Goal: Information Seeking & Learning: Check status

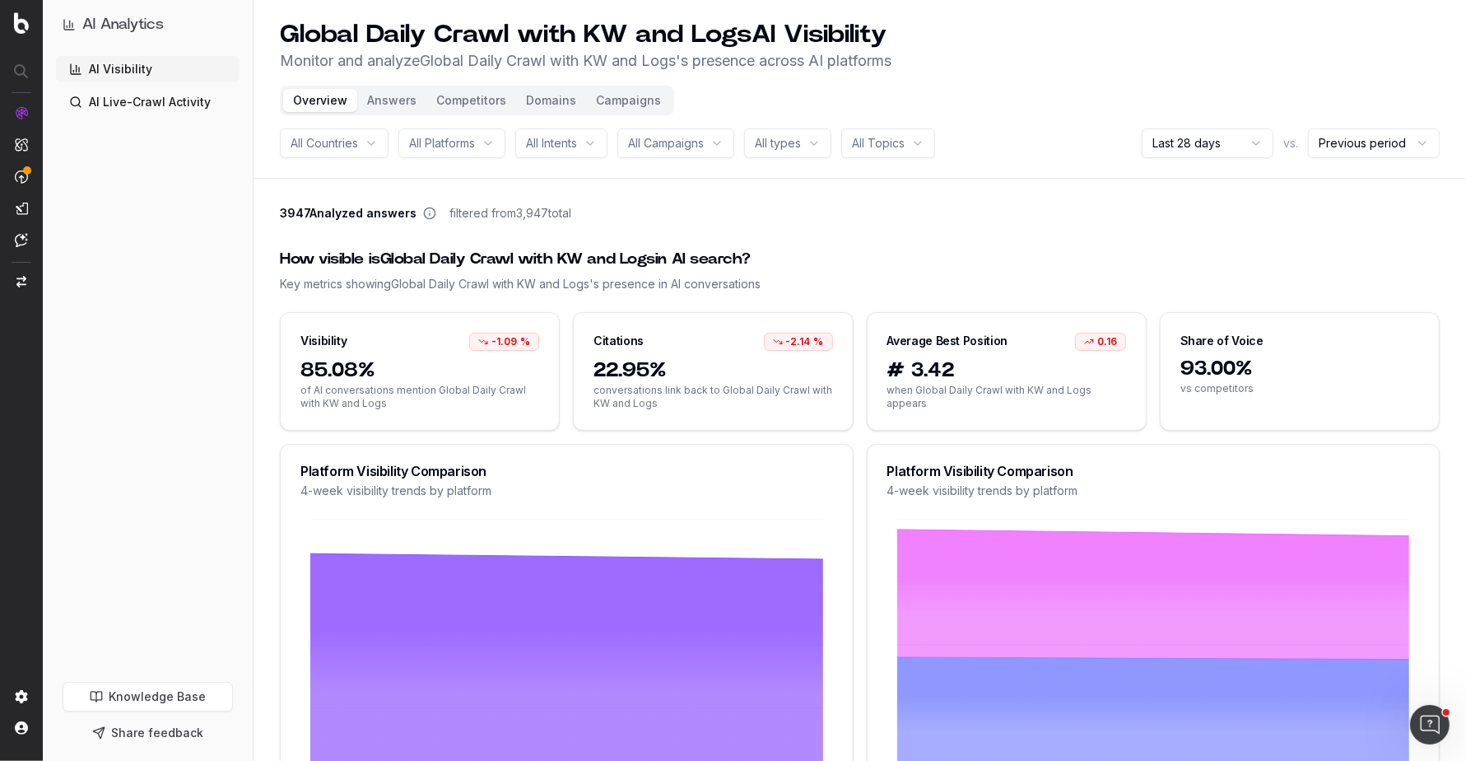
click at [354, 348] on div "Visibility -1.09 %" at bounding box center [420, 335] width 278 height 44
click at [466, 289] on div "Key metrics showing Global Daily Crawl with KW and Logs 's presence in AI conve…" at bounding box center [860, 284] width 1160 height 16
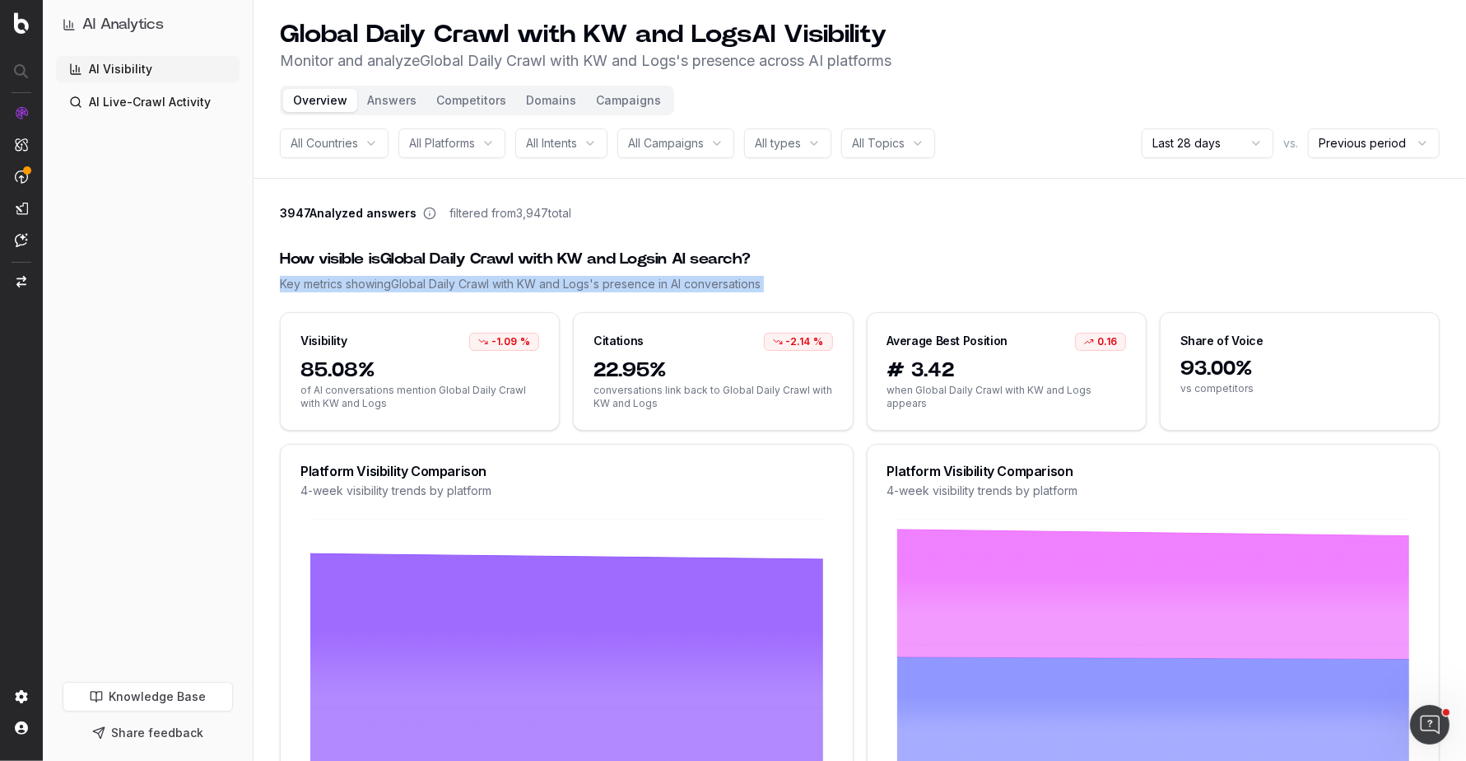
click at [466, 289] on div "Key metrics showing Global Daily Crawl with KW and Logs 's presence in AI conve…" at bounding box center [860, 284] width 1160 height 16
click at [332, 336] on div "Visibility" at bounding box center [323, 341] width 47 height 16
click at [611, 342] on div "Citations" at bounding box center [619, 341] width 50 height 16
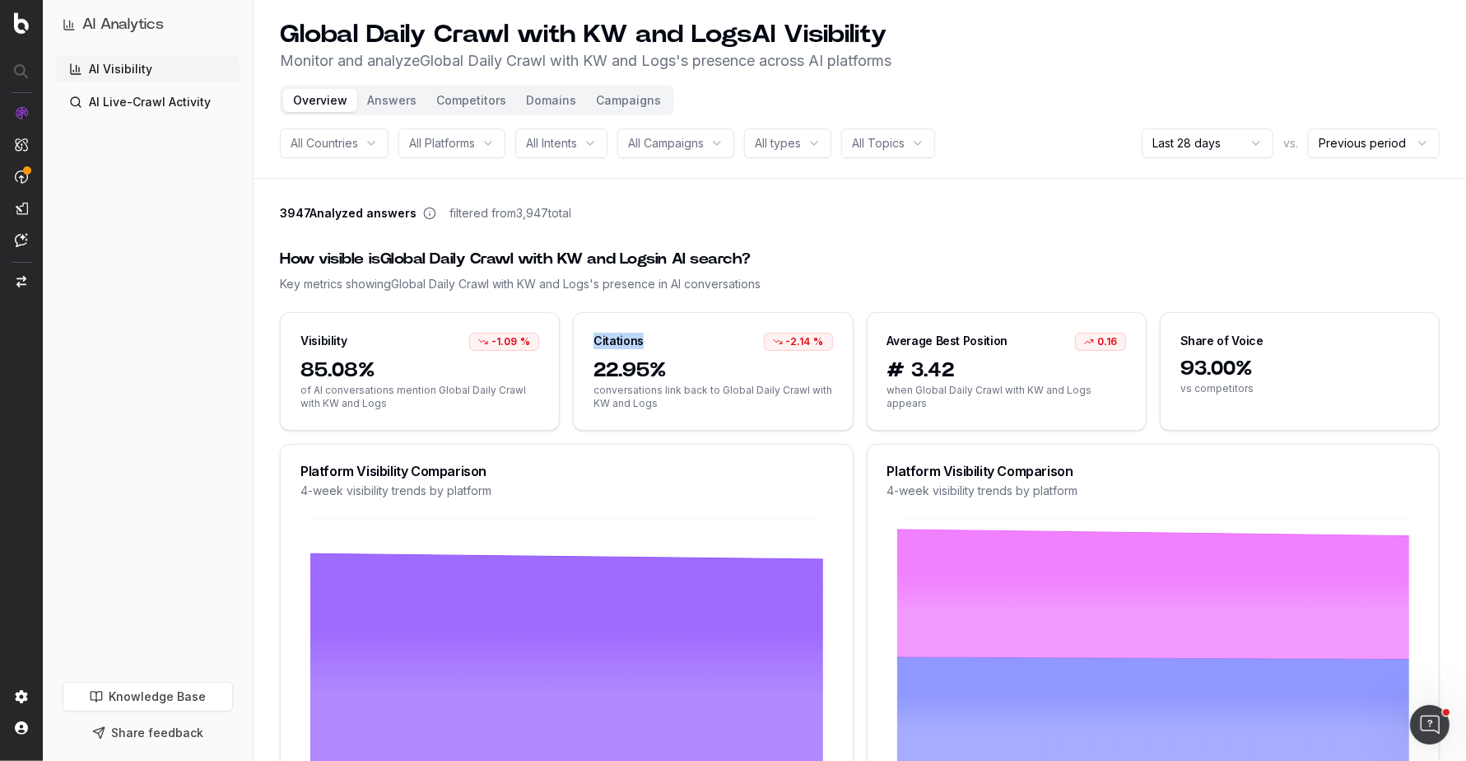
click at [611, 342] on div "Citations" at bounding box center [619, 341] width 50 height 16
click at [1213, 337] on div "Share of Voice" at bounding box center [1221, 341] width 83 height 16
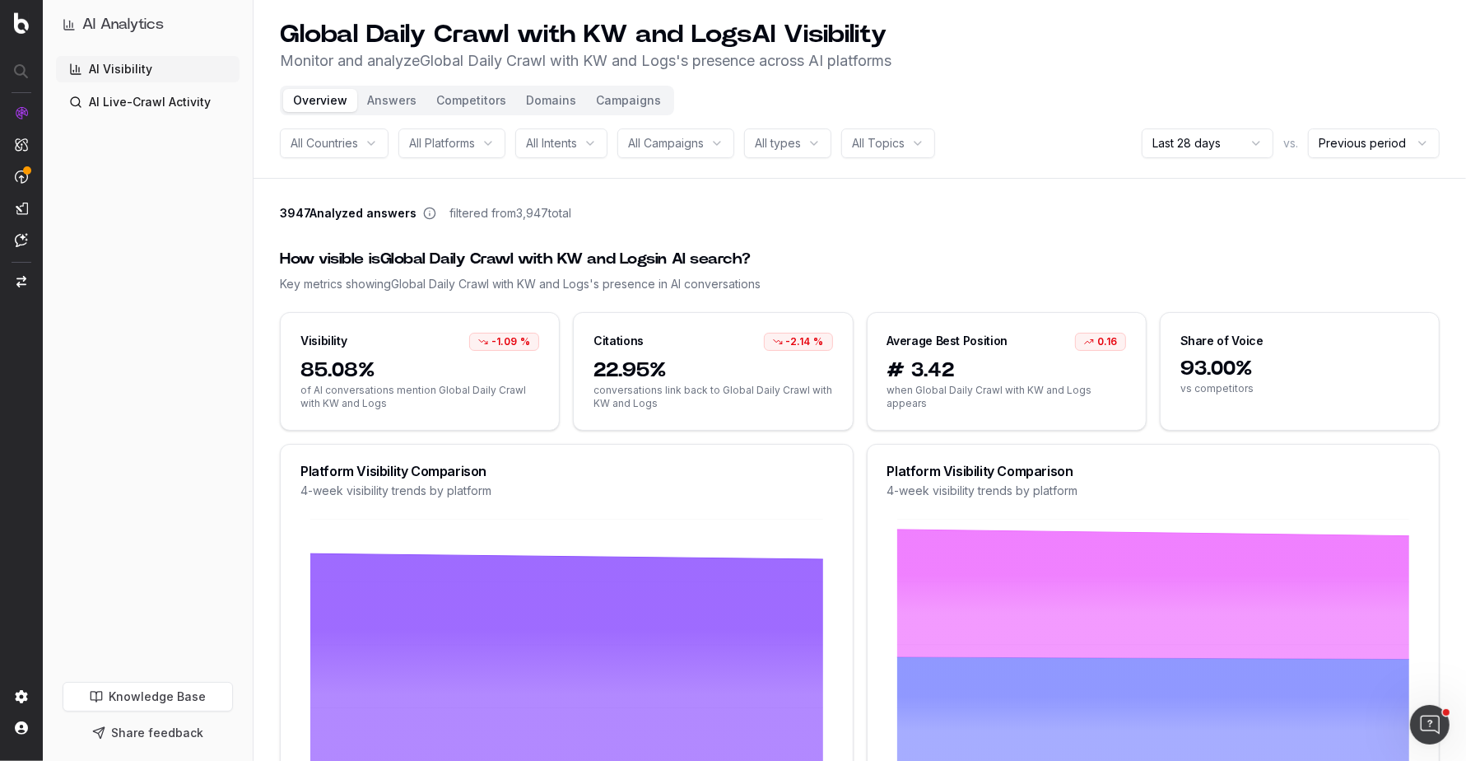
click at [936, 342] on div "Average Best Position" at bounding box center [947, 341] width 121 height 16
click at [538, 286] on div "Key metrics showing Global Daily Crawl with KW and Logs 's presence in AI conve…" at bounding box center [860, 284] width 1160 height 16
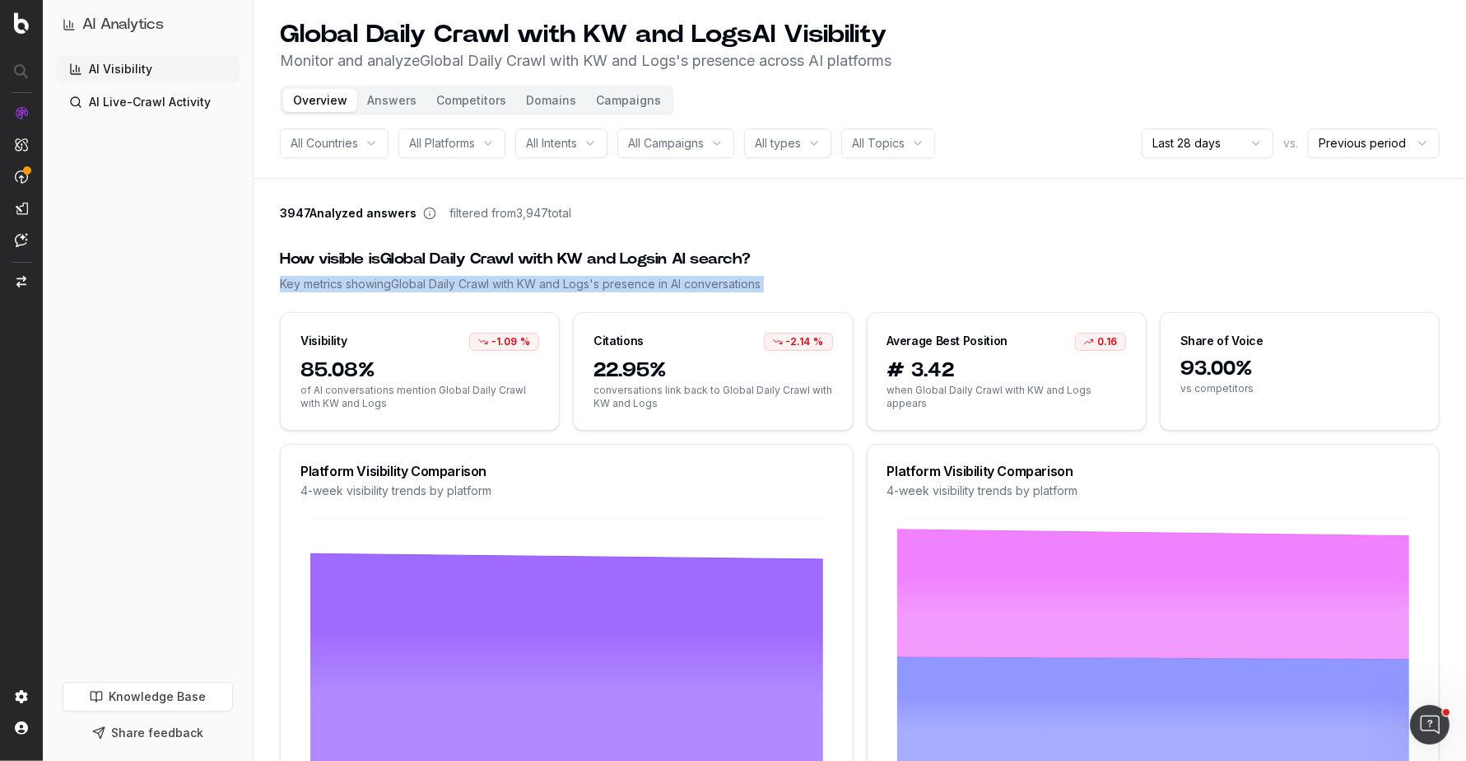
click at [538, 286] on div "Key metrics showing Global Daily Crawl with KW and Logs 's presence in AI conve…" at bounding box center [860, 284] width 1160 height 16
click at [656, 265] on div "How visible is Global Daily Crawl with KW and Logs in AI search?" at bounding box center [860, 259] width 1160 height 23
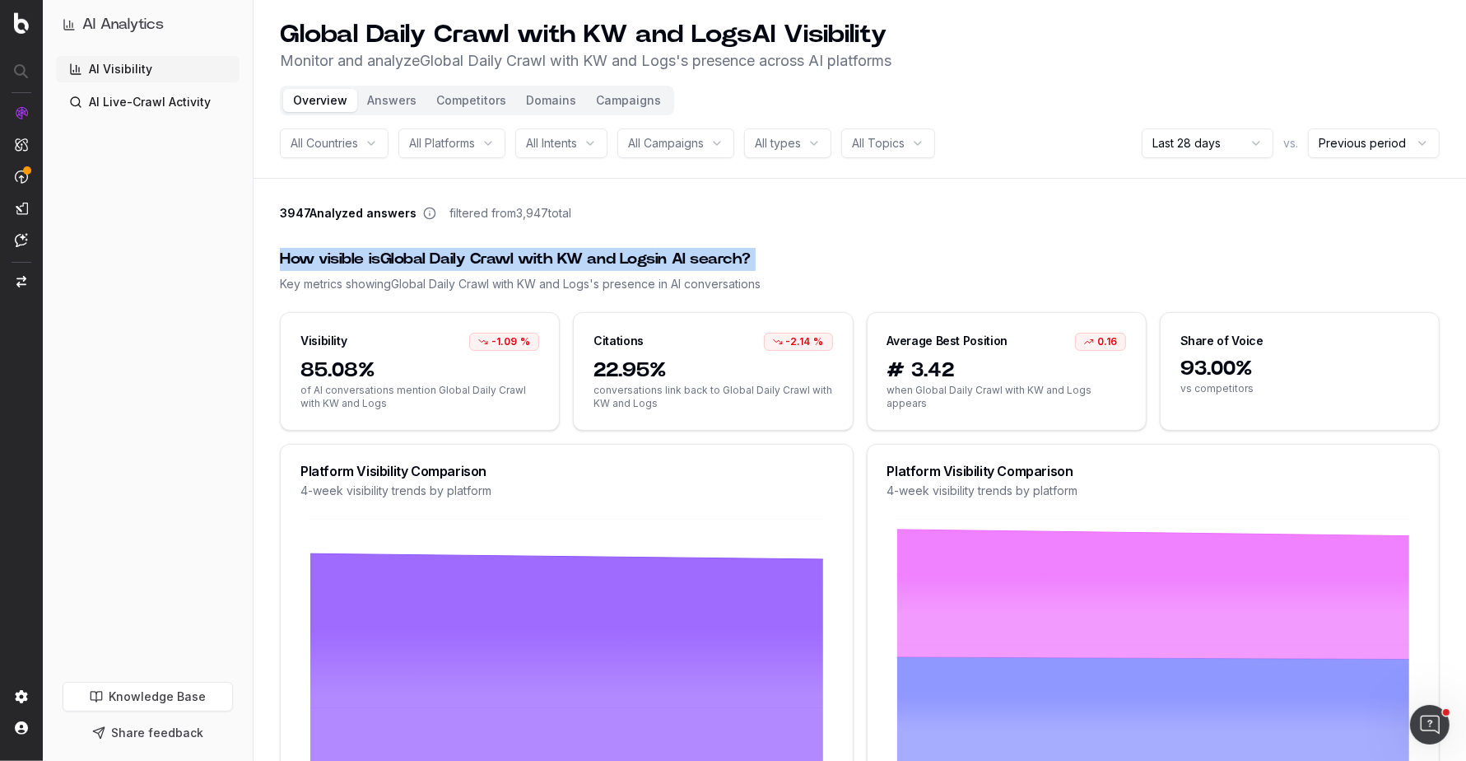
click at [656, 265] on div "How visible is Global Daily Crawl with KW and Logs in AI search?" at bounding box center [860, 259] width 1160 height 23
